Goal: Information Seeking & Learning: Learn about a topic

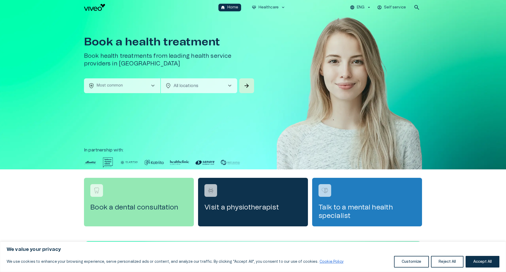
click at [150, 86] on span "chevron_right" at bounding box center [153, 86] width 6 height 6
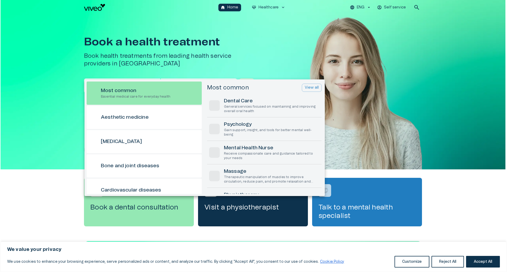
scroll to position [15, 0]
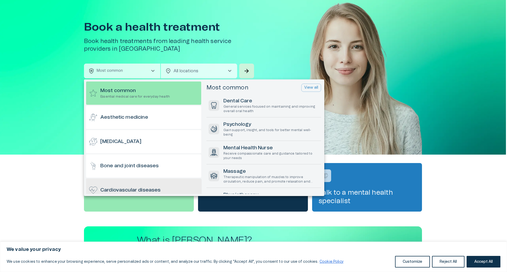
click at [140, 188] on h6 "Cardiovascular diseases" at bounding box center [130, 190] width 60 height 7
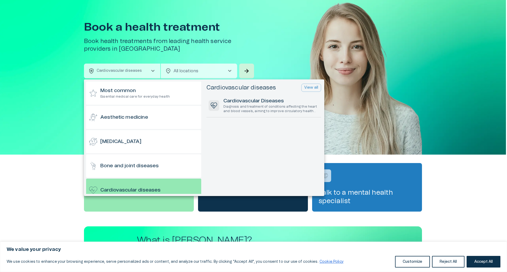
click at [232, 70] on div at bounding box center [253, 136] width 507 height 272
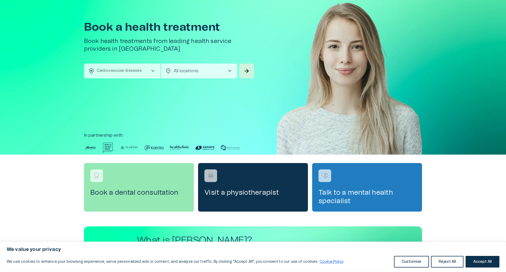
click at [232, 70] on span "chevron_right" at bounding box center [230, 71] width 6 height 6
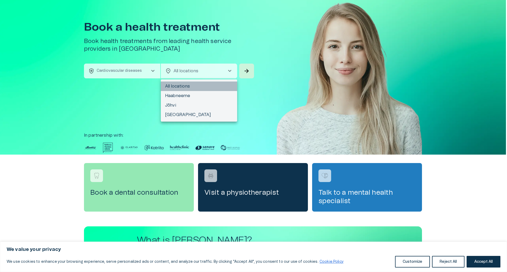
click at [203, 83] on li "All locations" at bounding box center [199, 87] width 76 height 10
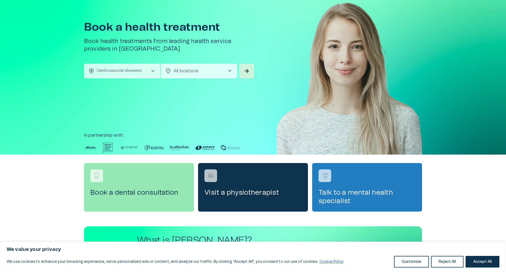
click at [210, 75] on body "We value your privacy We use cookies to enhance your browsing experience, serve…" at bounding box center [253, 121] width 506 height 272
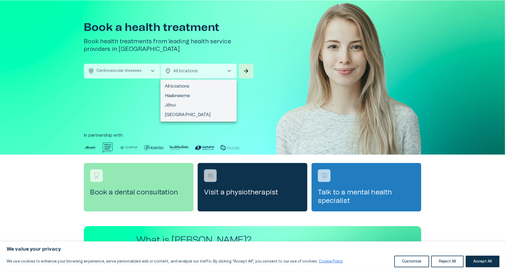
scroll to position [0, 0]
click at [210, 75] on div at bounding box center [253, 136] width 507 height 272
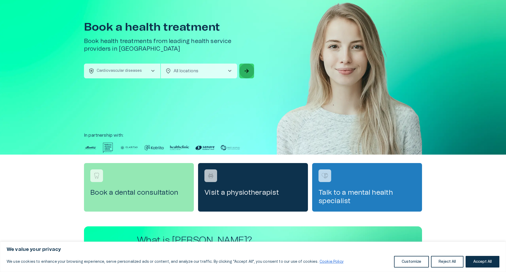
click at [247, 74] on span "arrow_forward" at bounding box center [247, 71] width 6 height 6
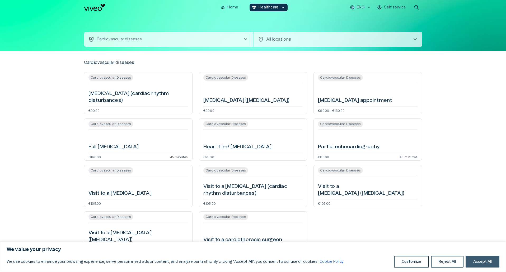
click at [481, 262] on button "Accept All" at bounding box center [483, 262] width 34 height 12
